Goal: Task Accomplishment & Management: Use online tool/utility

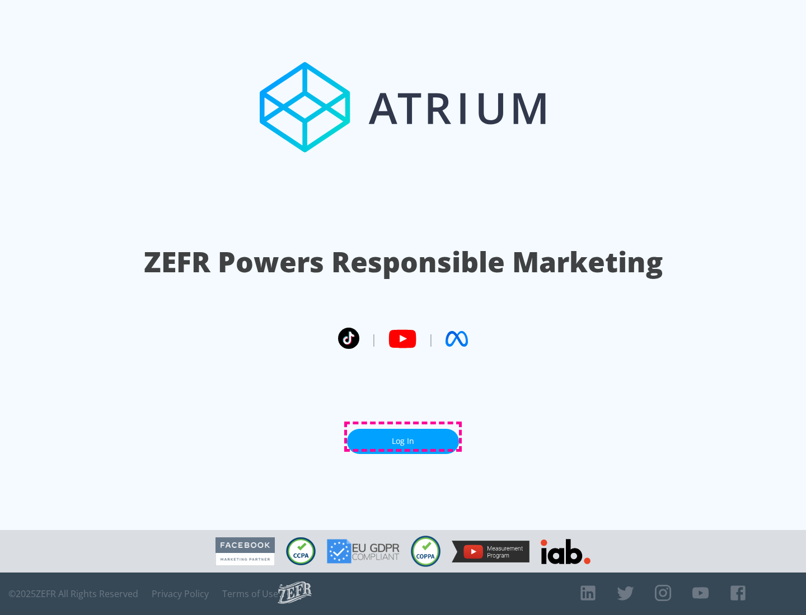
click at [403, 437] on link "Log In" at bounding box center [403, 441] width 112 height 25
